Goal: Task Accomplishment & Management: Manage account settings

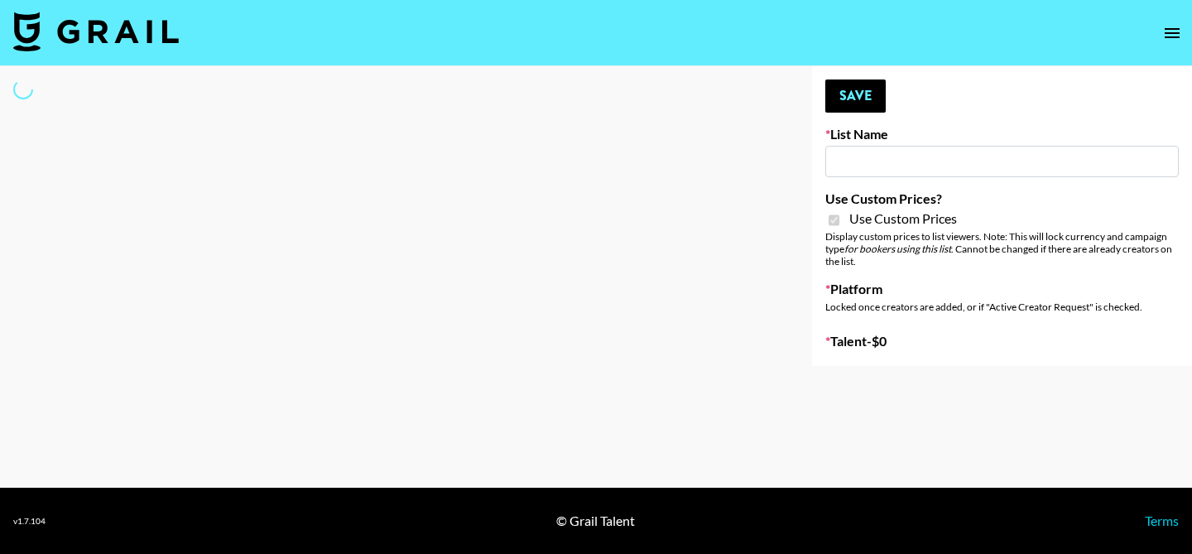
type input "Mirror HQ ([DATE])"
checkbox input "true"
select select "Brand"
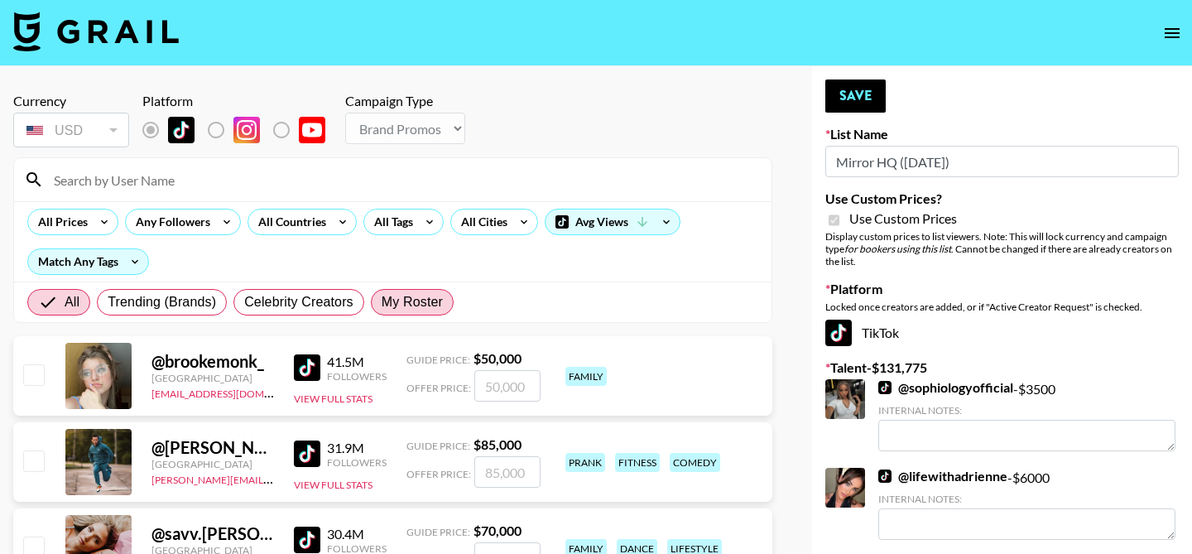
click at [402, 304] on span "My Roster" at bounding box center [412, 302] width 61 height 20
click at [382, 302] on input "My Roster" at bounding box center [382, 302] width 0 height 0
radio input "true"
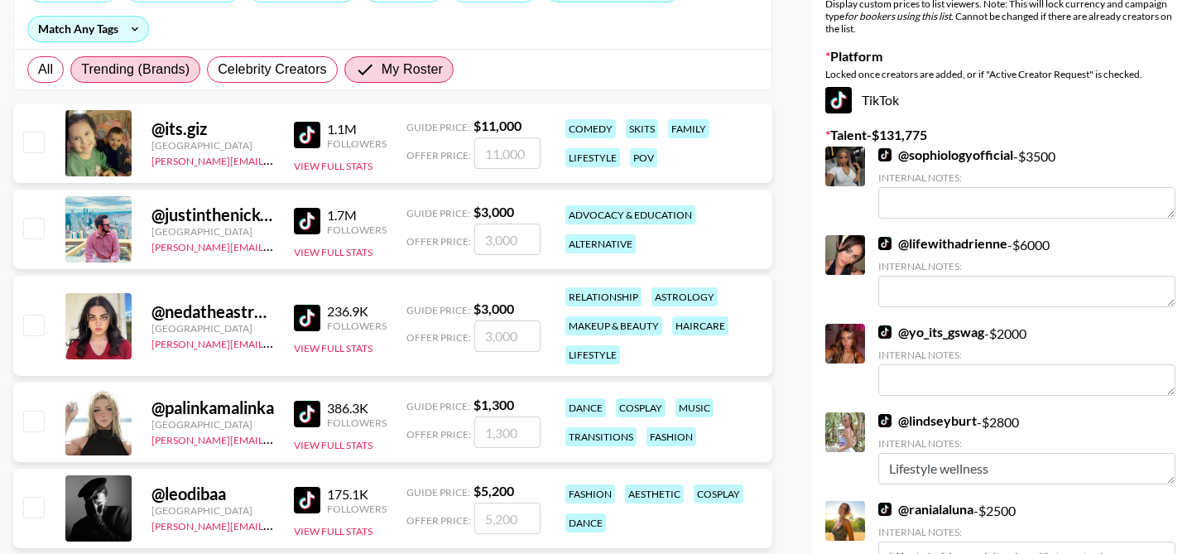
scroll to position [235, 0]
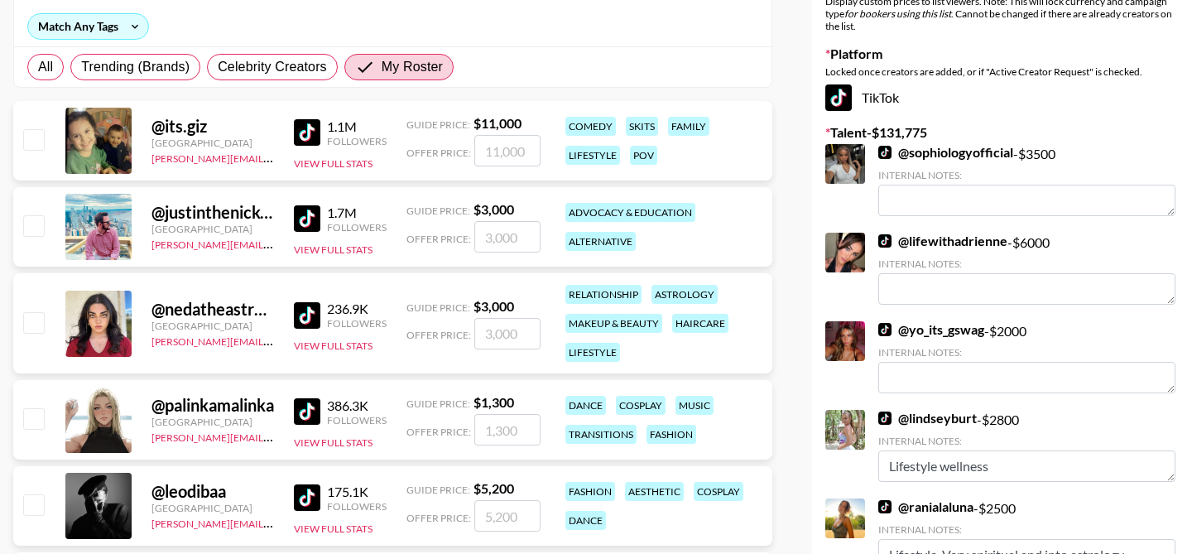
click at [35, 322] on input "checkbox" at bounding box center [33, 322] width 20 height 20
checkbox input "true"
type input "3000"
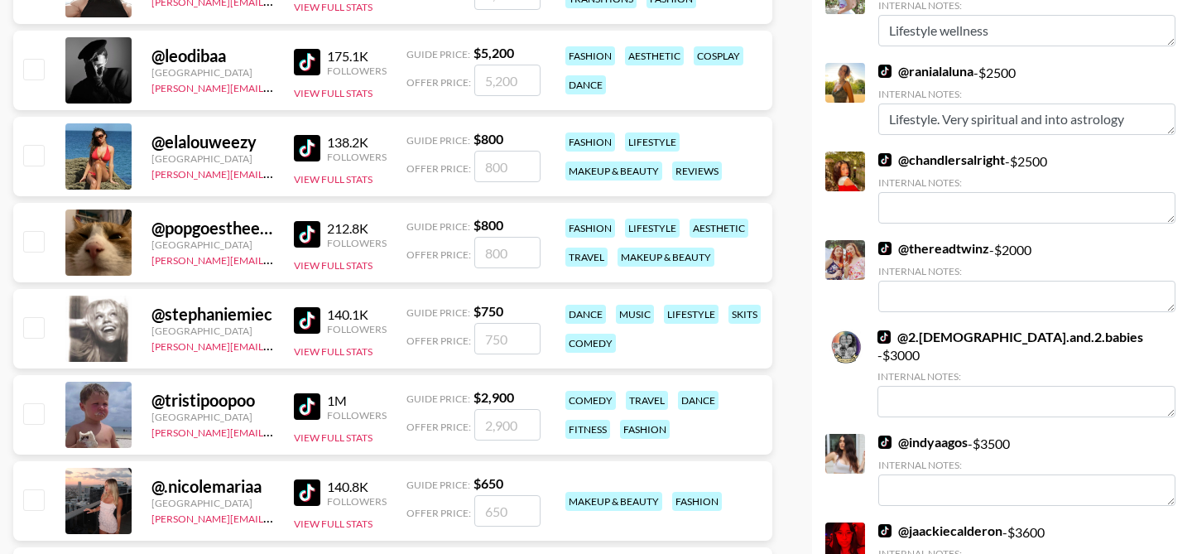
scroll to position [677, 0]
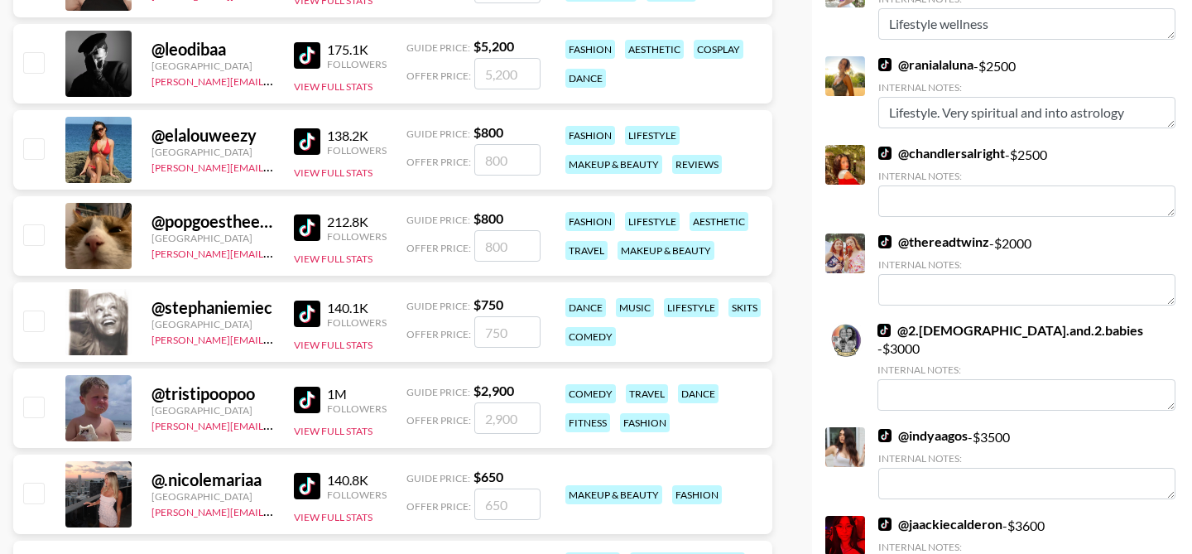
click at [31, 409] on input "checkbox" at bounding box center [33, 407] width 20 height 20
checkbox input "true"
type input "2900"
click at [37, 320] on input "checkbox" at bounding box center [33, 320] width 20 height 20
checkbox input "true"
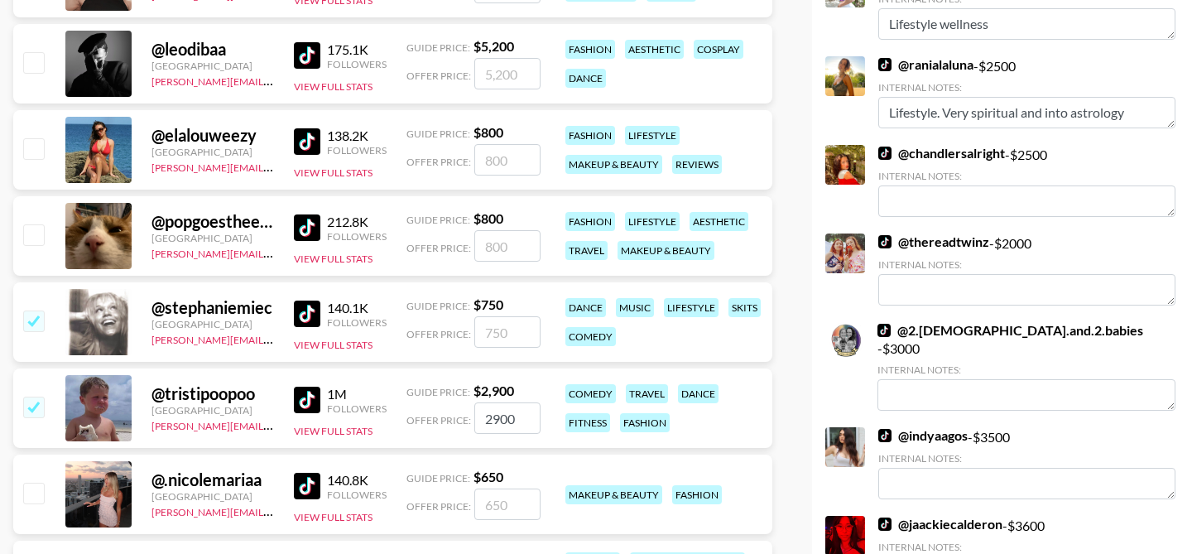
type input "750"
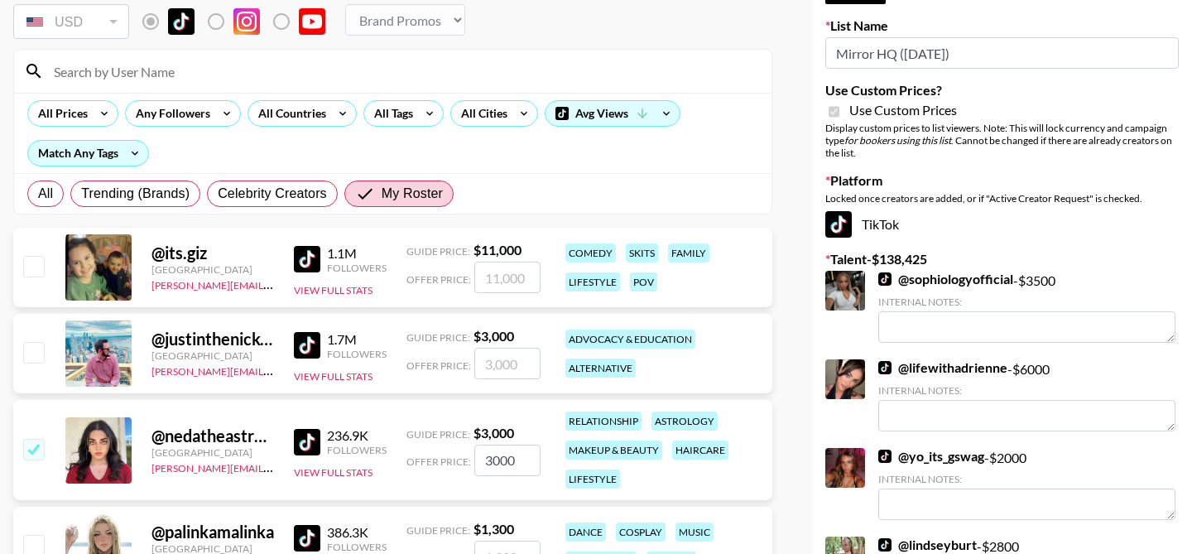
scroll to position [0, 0]
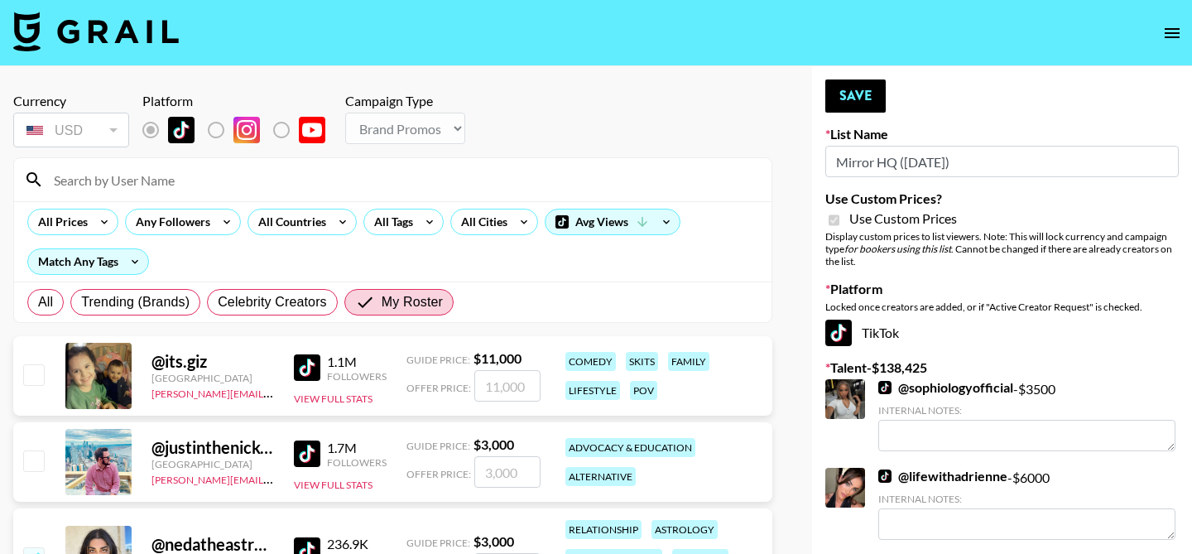
click at [40, 381] on input "checkbox" at bounding box center [33, 374] width 20 height 20
checkbox input "true"
type input "11000"
click at [858, 100] on button "Save" at bounding box center [855, 95] width 60 height 33
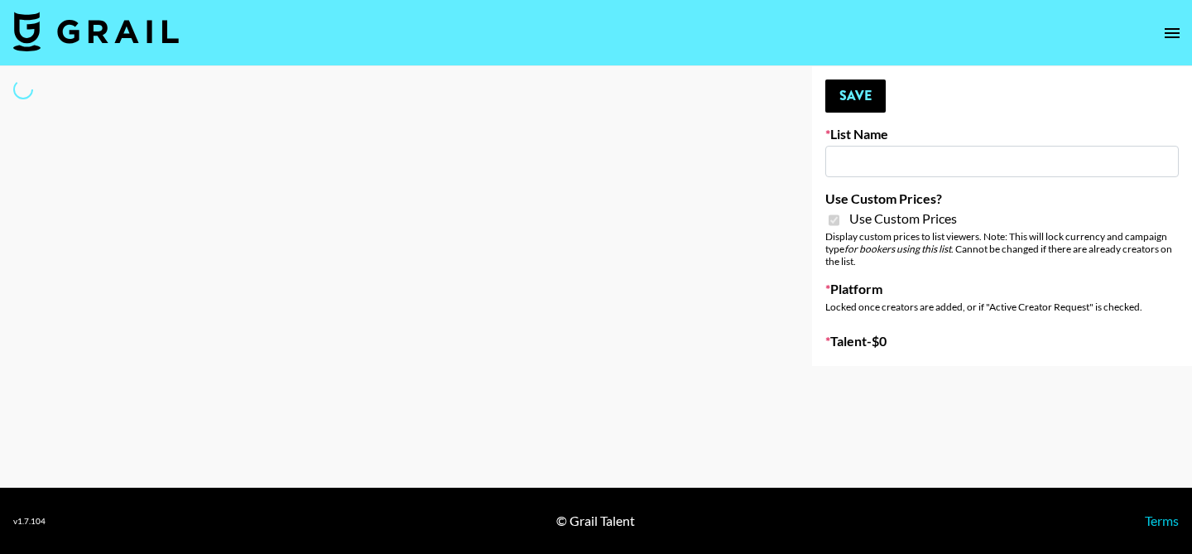
type input "vals"
checkbox input "true"
select select "Brand"
